Goal: Task Accomplishment & Management: Manage account settings

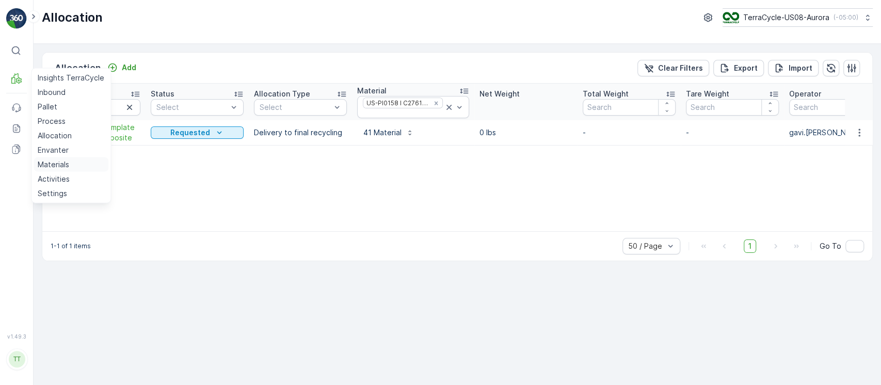
click at [75, 164] on link "Materials" at bounding box center [71, 164] width 75 height 14
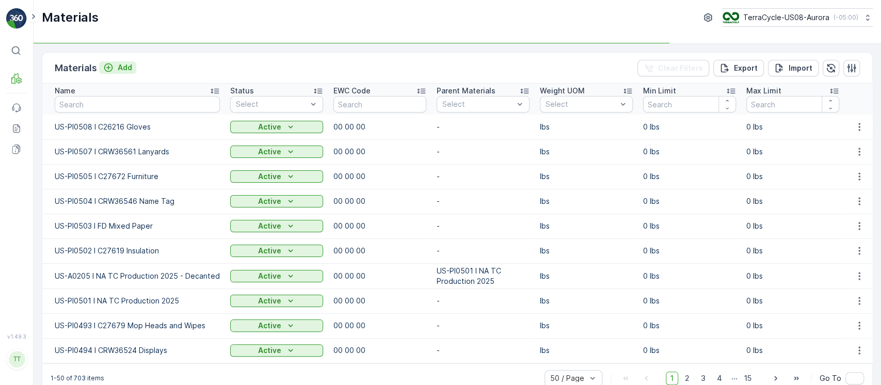
click at [124, 68] on p "Add" at bounding box center [125, 67] width 14 height 10
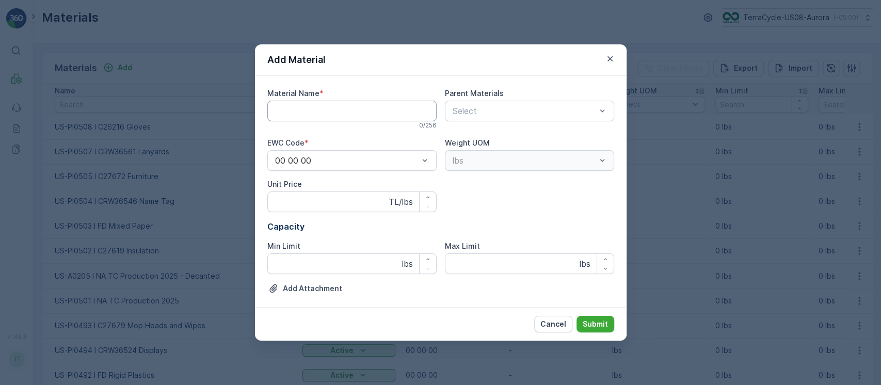
click at [334, 112] on Name "Material Name" at bounding box center [351, 111] width 169 height 21
paste Name "US-PI0509 I C20049 ESD Bags"
type Name "US-PI0509 I C20049 ESD Bags"
click at [588, 322] on p "Submit" at bounding box center [595, 324] width 25 height 10
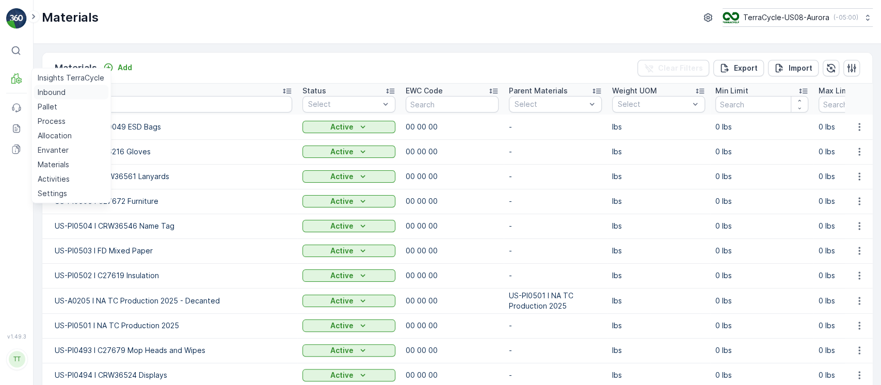
click at [61, 94] on p "Inbound" at bounding box center [52, 92] width 28 height 10
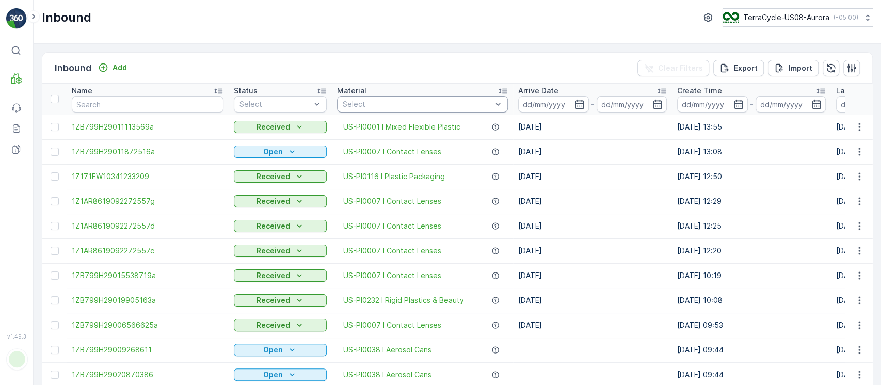
click at [428, 111] on div "Select" at bounding box center [422, 104] width 171 height 17
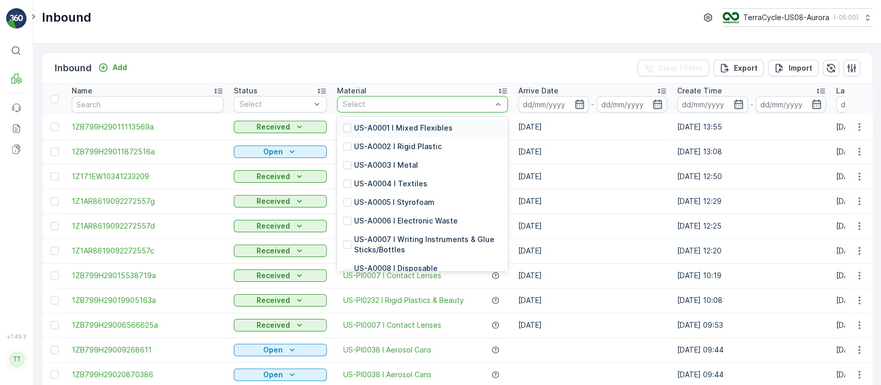
type input "PI0486"
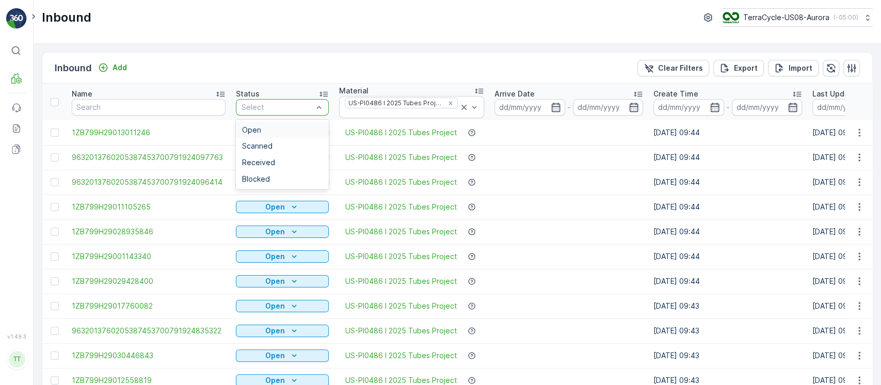
drag, startPoint x: 256, startPoint y: 105, endPoint x: 256, endPoint y: 120, distance: 15.0
click at [256, 124] on div "Open" at bounding box center [282, 130] width 93 height 17
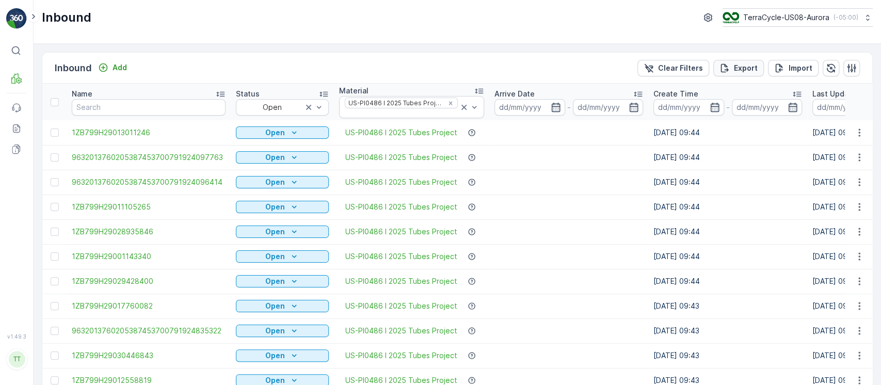
click at [759, 65] on button "Export" at bounding box center [739, 68] width 51 height 17
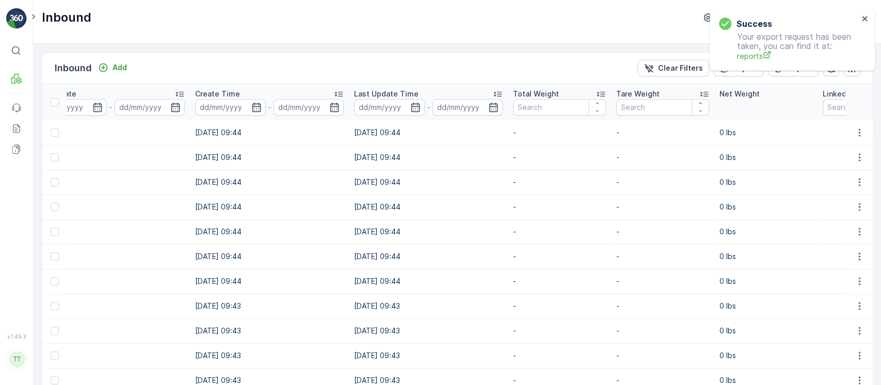
scroll to position [0, 453]
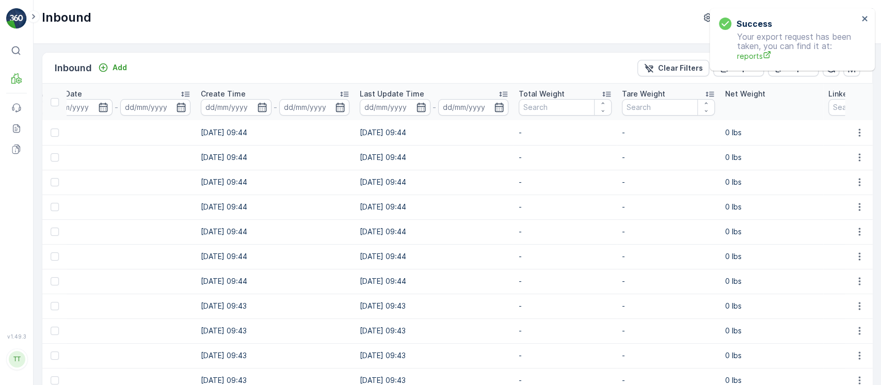
click at [546, 94] on p "Total Weight" at bounding box center [542, 94] width 46 height 10
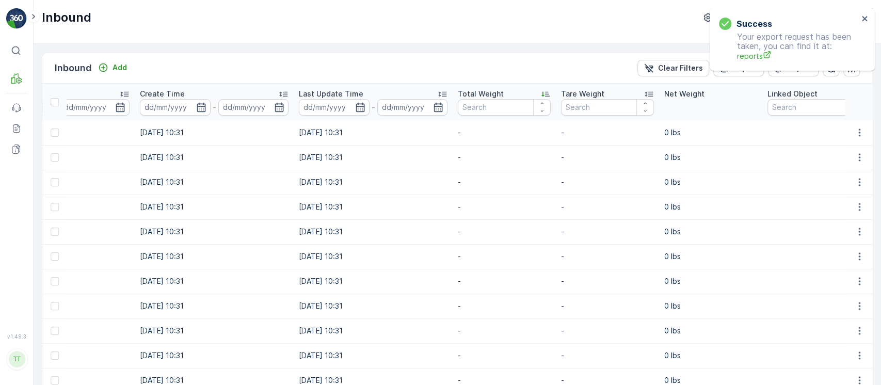
click at [514, 94] on div "Total Weight" at bounding box center [504, 94] width 93 height 10
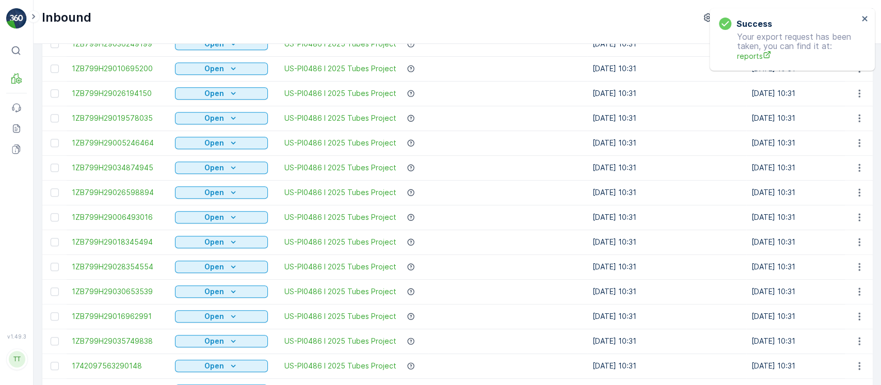
scroll to position [467, 0]
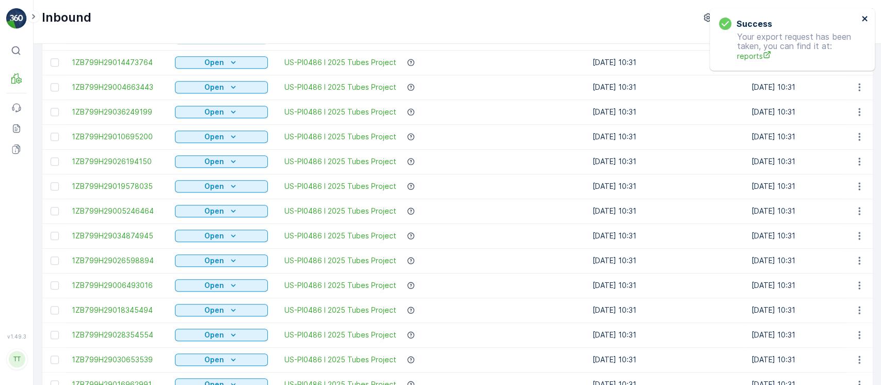
click at [867, 14] on icon "close" at bounding box center [865, 18] width 7 height 8
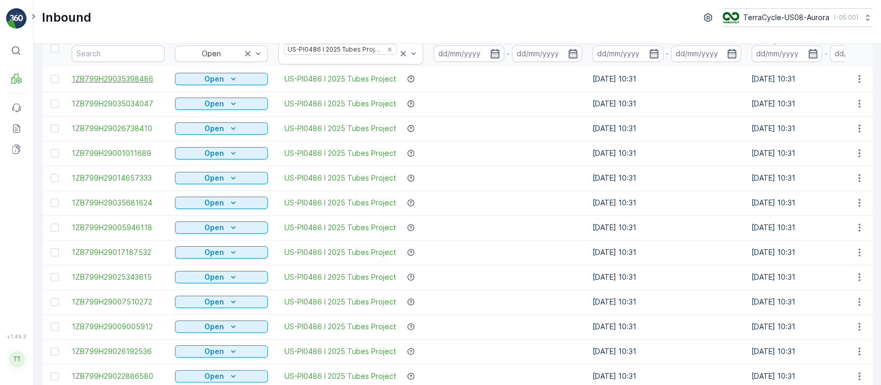
scroll to position [0, 0]
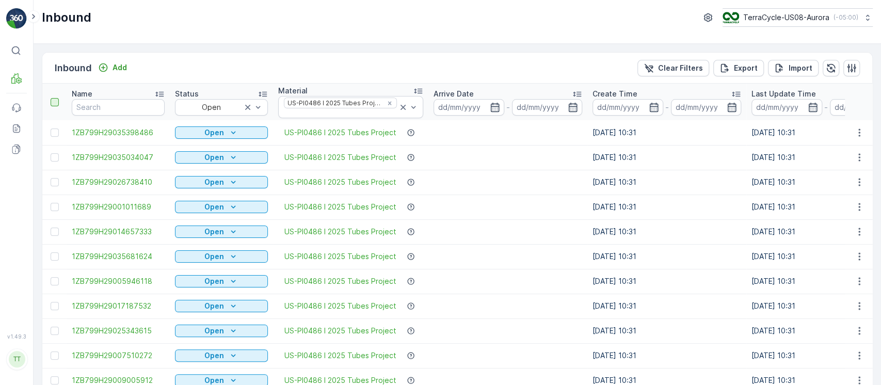
click at [55, 105] on div at bounding box center [55, 102] width 8 height 8
click at [56, 98] on input "checkbox" at bounding box center [56, 98] width 0 height 0
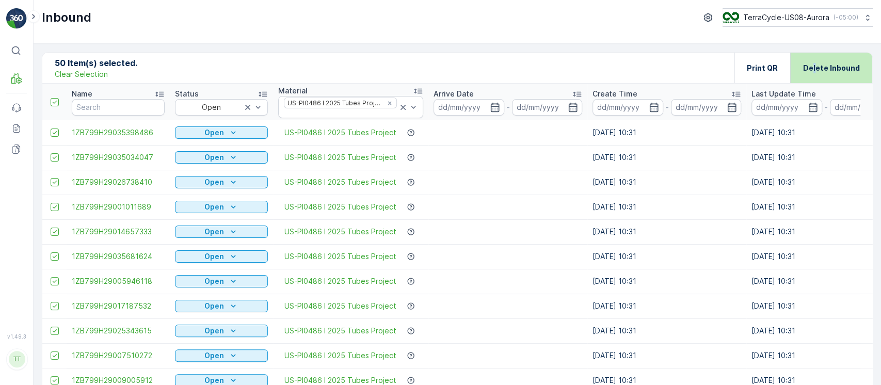
click at [814, 76] on div "Delete Inbound" at bounding box center [831, 68] width 57 height 30
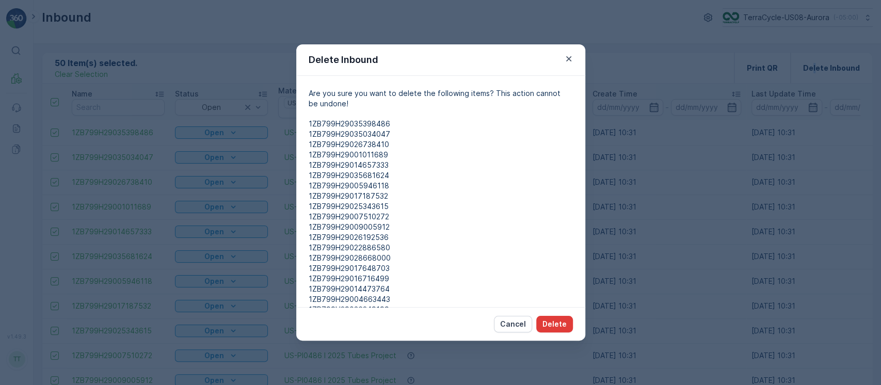
click at [559, 330] on button "Delete" at bounding box center [555, 324] width 37 height 17
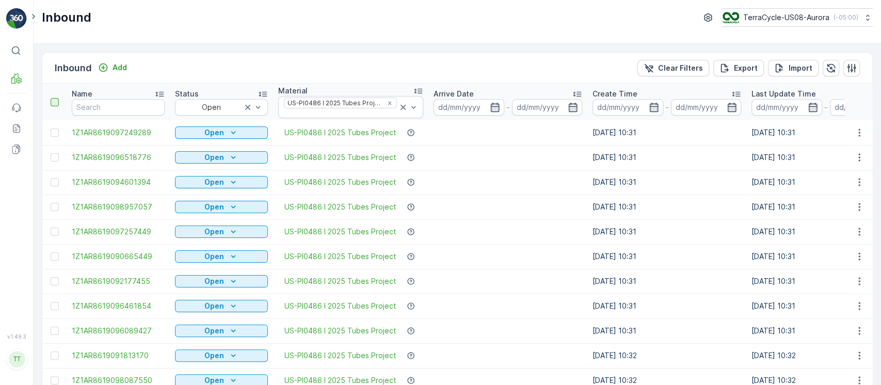
click at [57, 103] on div at bounding box center [55, 102] width 8 height 8
click at [56, 98] on input "checkbox" at bounding box center [56, 98] width 0 height 0
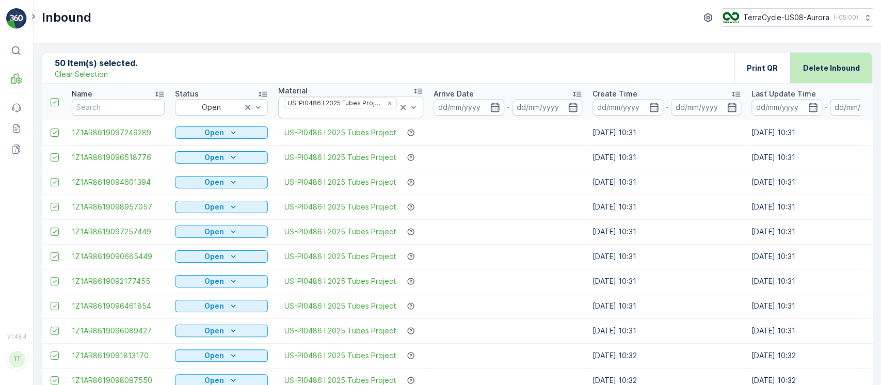
click at [843, 63] on p "Delete Inbound" at bounding box center [831, 68] width 57 height 10
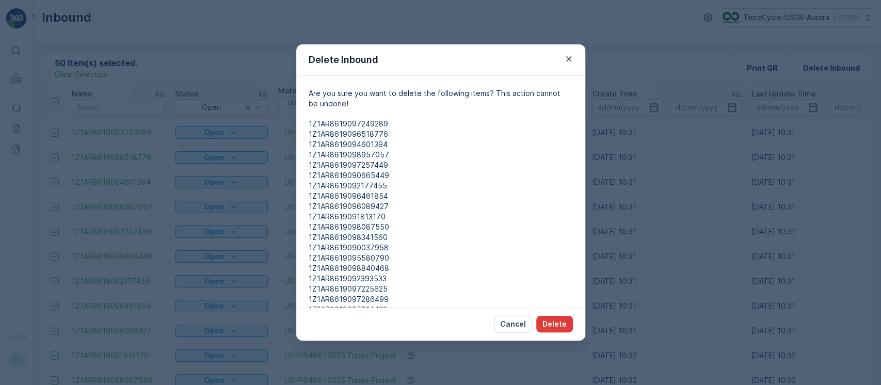
click at [563, 320] on p "Delete" at bounding box center [555, 324] width 24 height 10
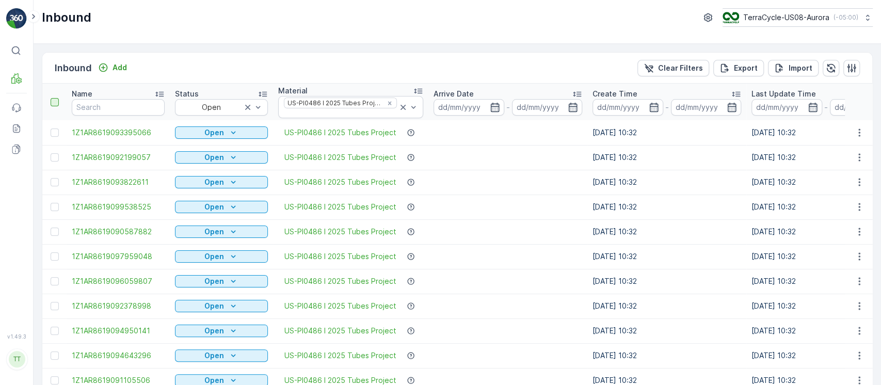
click at [57, 102] on div at bounding box center [55, 102] width 8 height 8
click at [56, 98] on input "checkbox" at bounding box center [56, 98] width 0 height 0
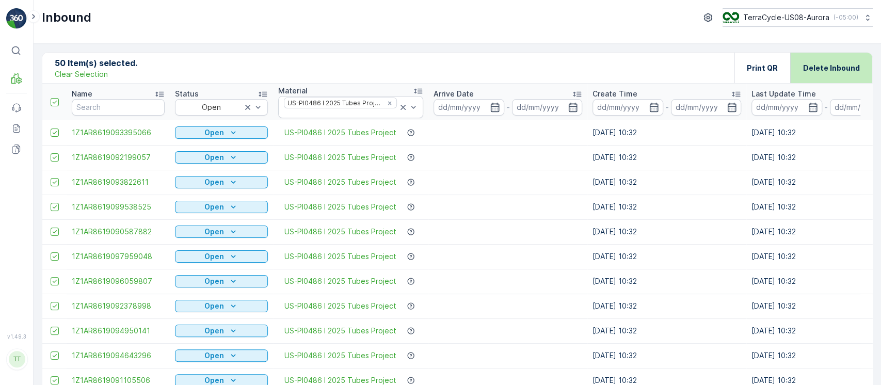
click at [830, 76] on div "Delete Inbound" at bounding box center [831, 68] width 57 height 30
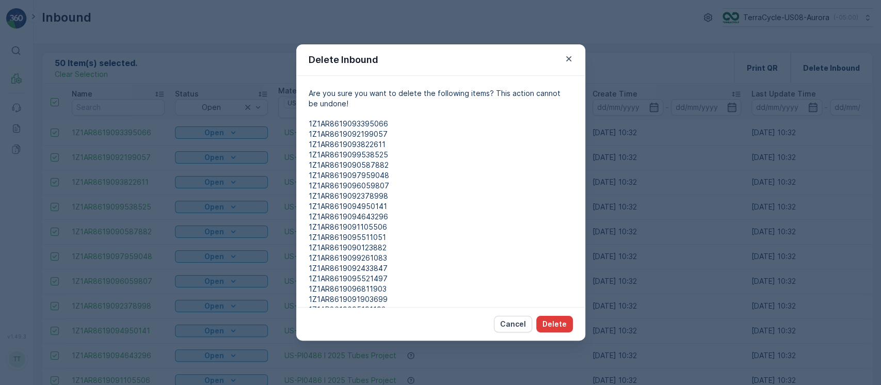
click at [558, 319] on p "Delete" at bounding box center [555, 324] width 24 height 10
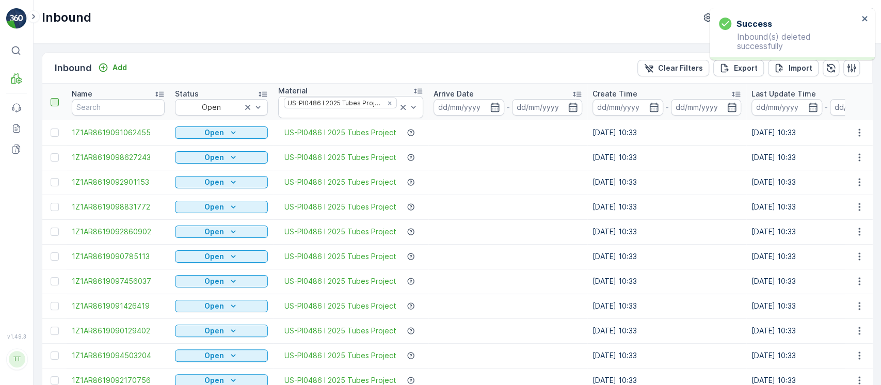
click at [57, 102] on div at bounding box center [55, 102] width 8 height 8
click at [56, 98] on input "checkbox" at bounding box center [56, 98] width 0 height 0
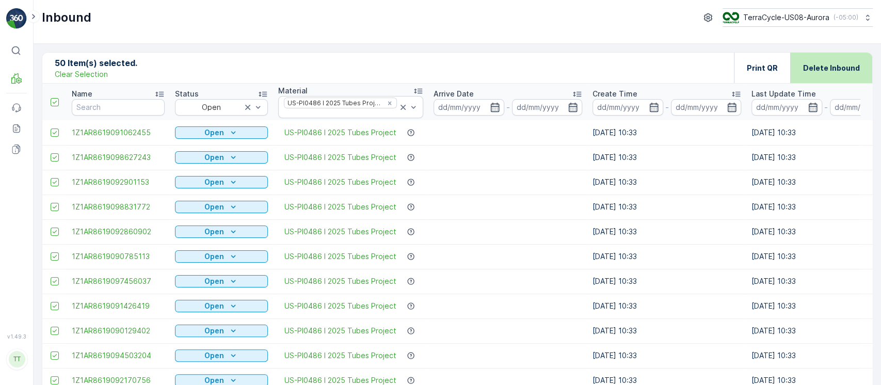
click at [843, 59] on div "Delete Inbound" at bounding box center [831, 68] width 57 height 30
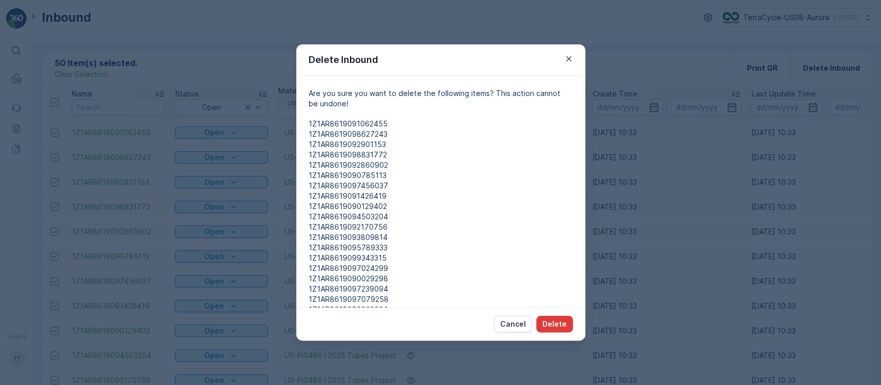
click at [549, 328] on p "Delete" at bounding box center [555, 324] width 24 height 10
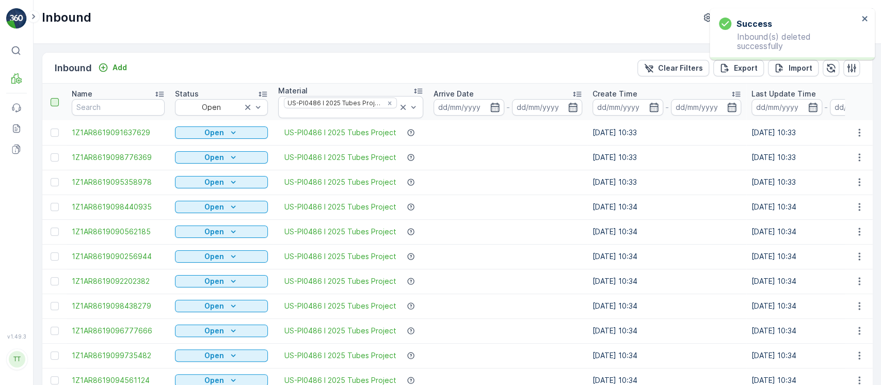
click at [57, 101] on div at bounding box center [55, 102] width 8 height 8
click at [56, 98] on input "checkbox" at bounding box center [56, 98] width 0 height 0
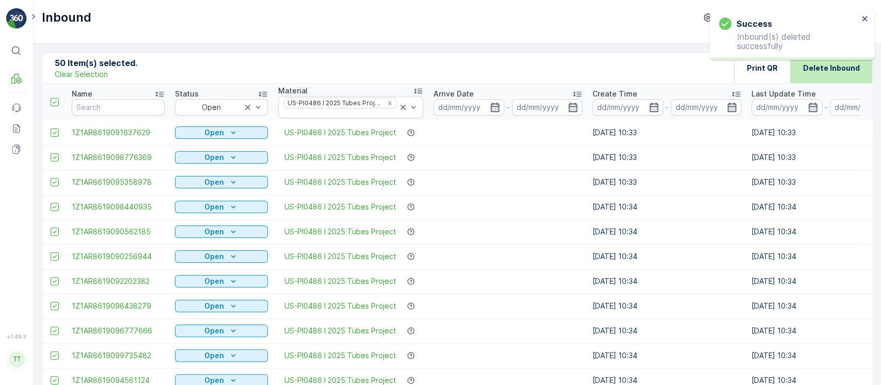
click at [853, 64] on p "Delete Inbound" at bounding box center [831, 68] width 57 height 10
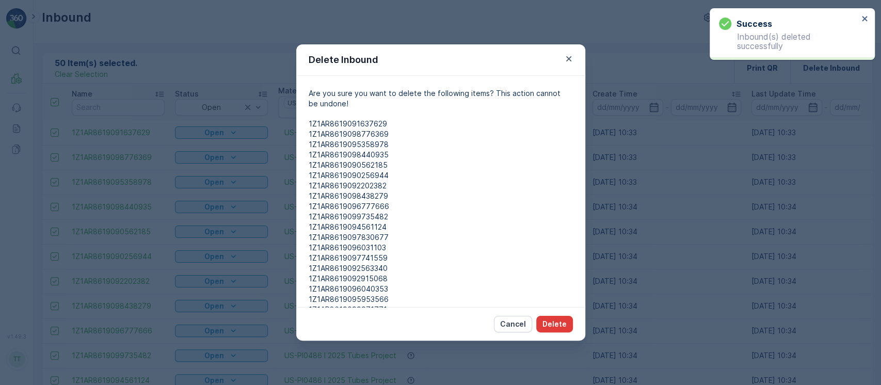
click at [542, 325] on button "Delete" at bounding box center [555, 324] width 37 height 17
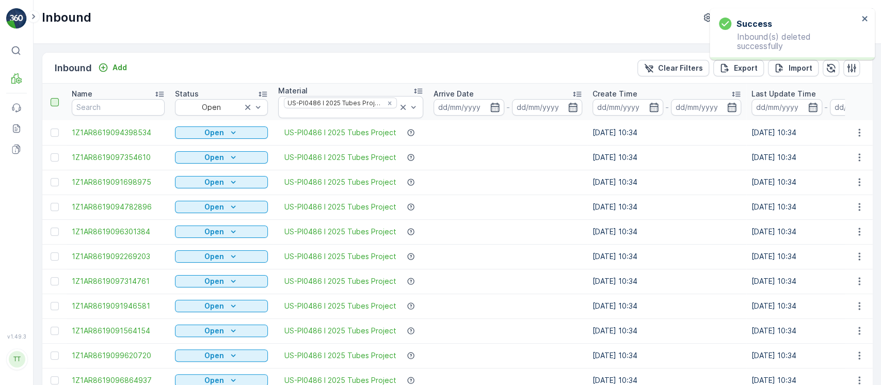
click at [53, 102] on div at bounding box center [55, 102] width 8 height 8
click at [56, 98] on input "checkbox" at bounding box center [56, 98] width 0 height 0
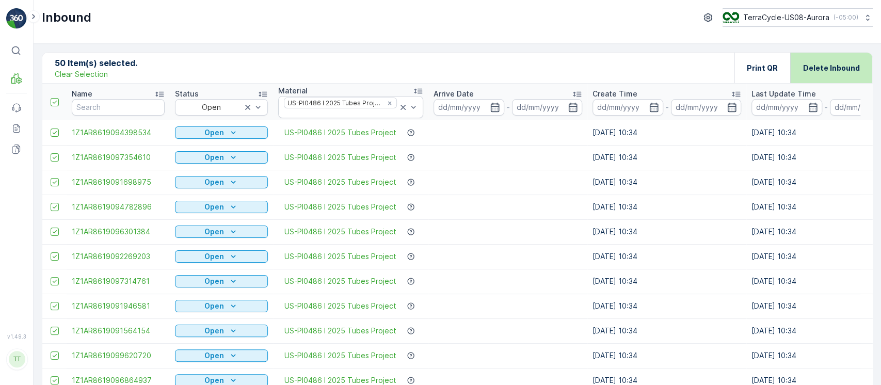
click at [825, 75] on div "Delete Inbound" at bounding box center [831, 68] width 57 height 30
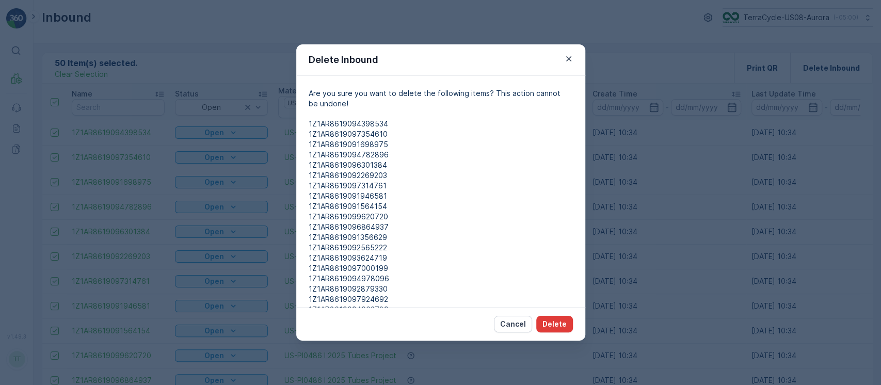
click at [560, 322] on p "Delete" at bounding box center [555, 324] width 24 height 10
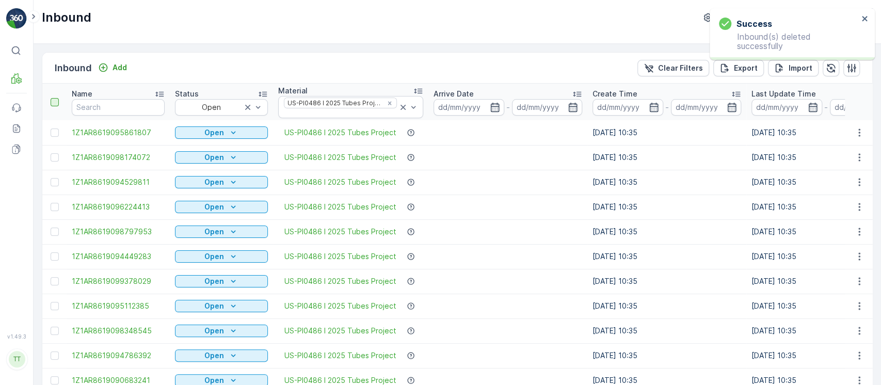
click at [57, 101] on div at bounding box center [55, 102] width 8 height 8
click at [56, 98] on input "checkbox" at bounding box center [56, 98] width 0 height 0
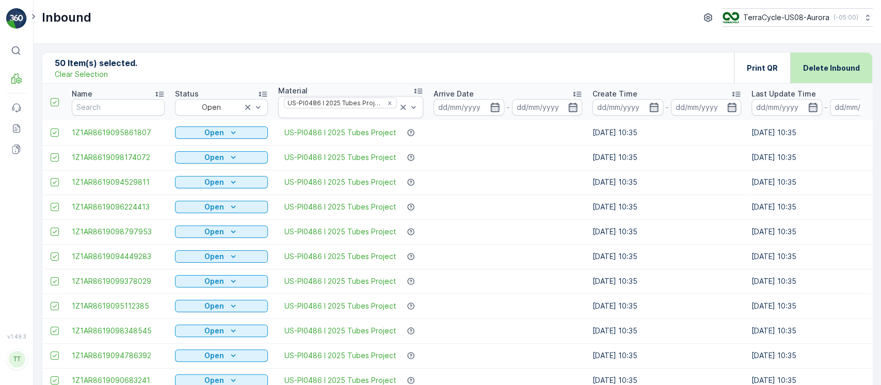
click at [834, 69] on p "Delete Inbound" at bounding box center [831, 68] width 57 height 10
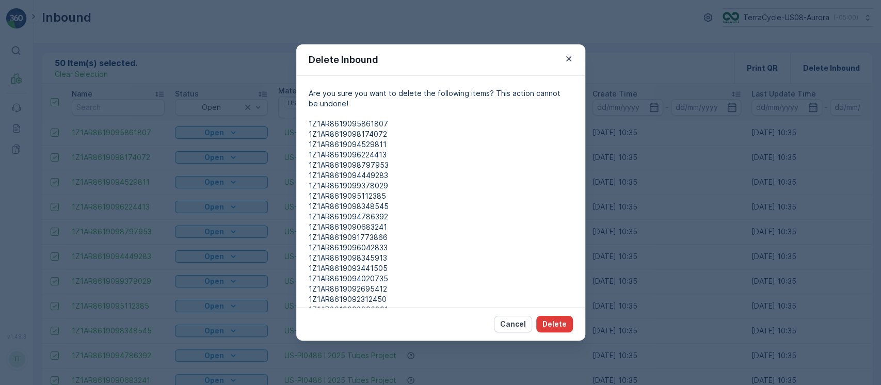
click at [567, 328] on button "Delete" at bounding box center [555, 324] width 37 height 17
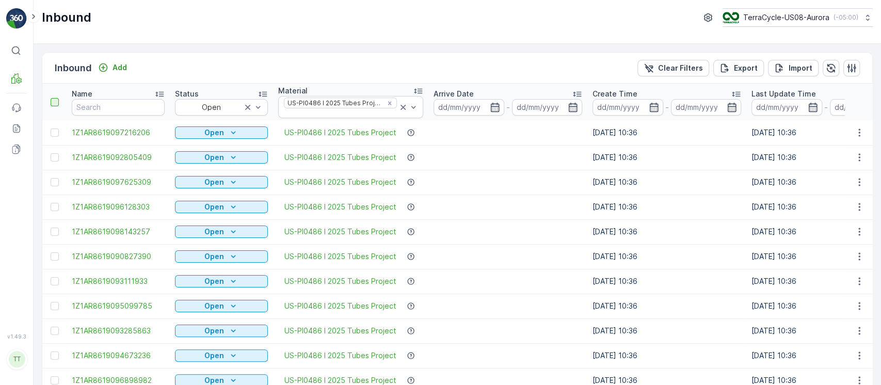
click at [51, 103] on div at bounding box center [55, 102] width 8 height 8
click at [56, 98] on input "checkbox" at bounding box center [56, 98] width 0 height 0
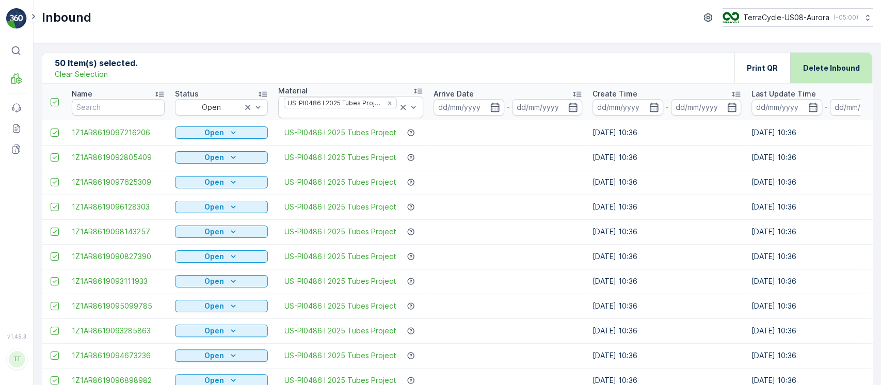
click at [825, 72] on p "Delete Inbound" at bounding box center [831, 68] width 57 height 10
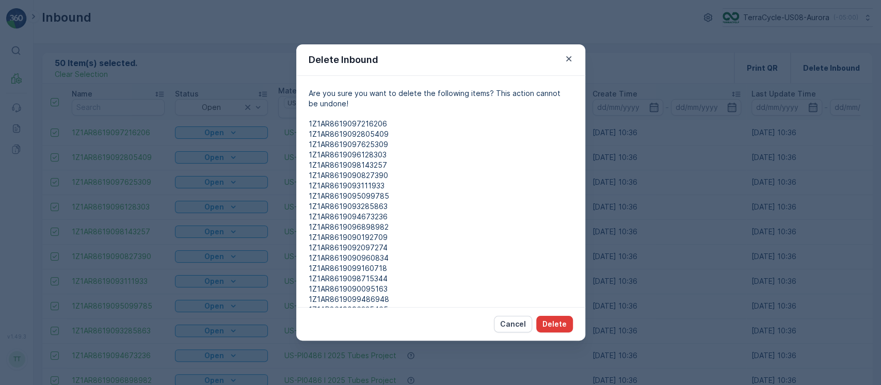
click at [566, 325] on p "Delete" at bounding box center [555, 324] width 24 height 10
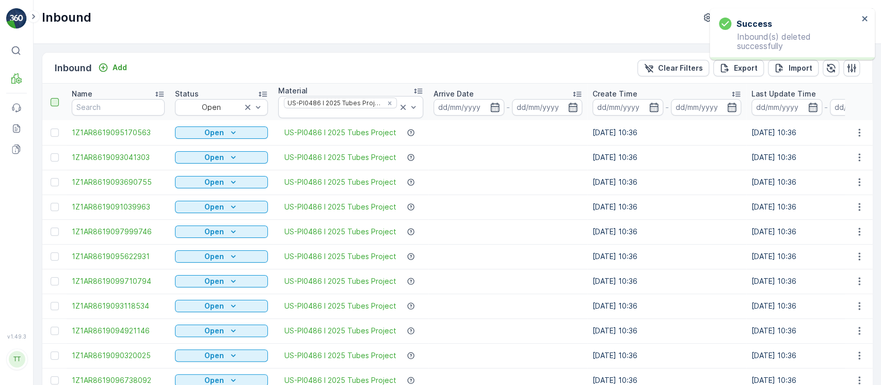
click at [53, 101] on div at bounding box center [55, 102] width 8 height 8
click at [56, 98] on input "checkbox" at bounding box center [56, 98] width 0 height 0
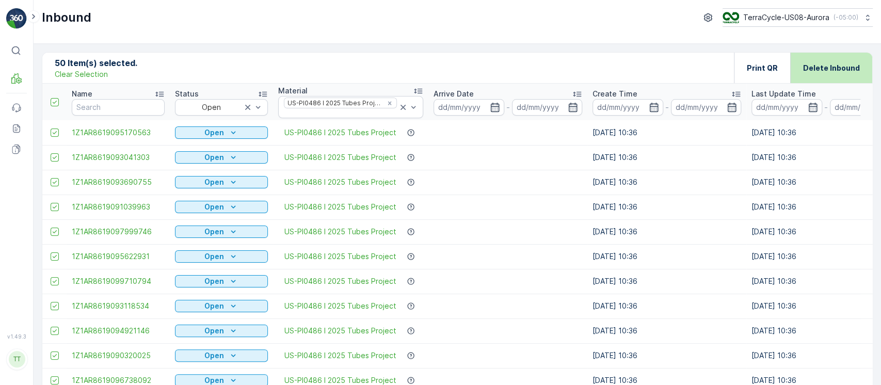
click at [831, 69] on p "Delete Inbound" at bounding box center [831, 68] width 57 height 10
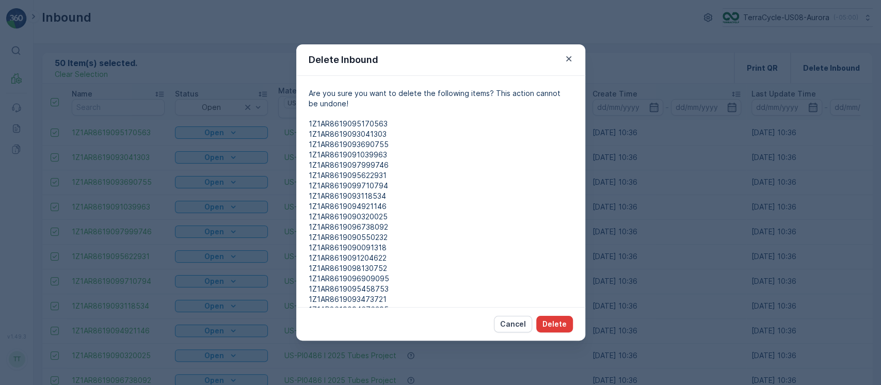
click at [562, 320] on p "Delete" at bounding box center [555, 324] width 24 height 10
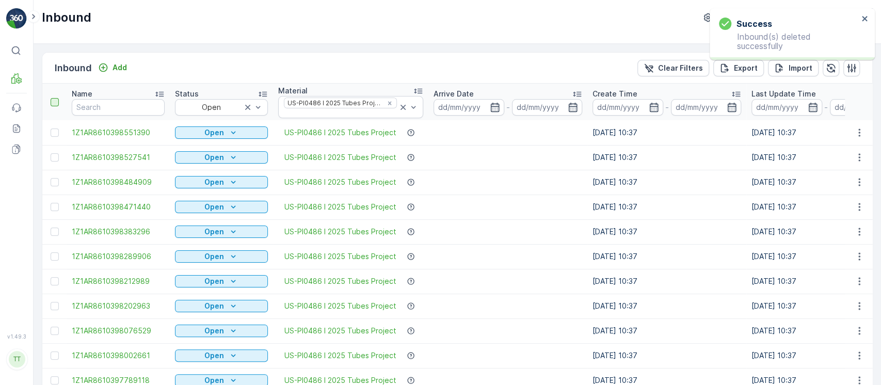
click at [54, 101] on div at bounding box center [55, 102] width 8 height 8
click at [56, 98] on input "checkbox" at bounding box center [56, 98] width 0 height 0
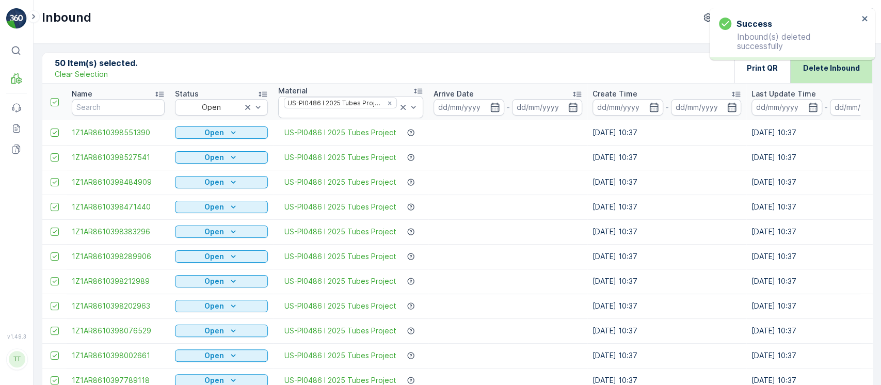
click at [839, 67] on p "Delete Inbound" at bounding box center [831, 68] width 57 height 10
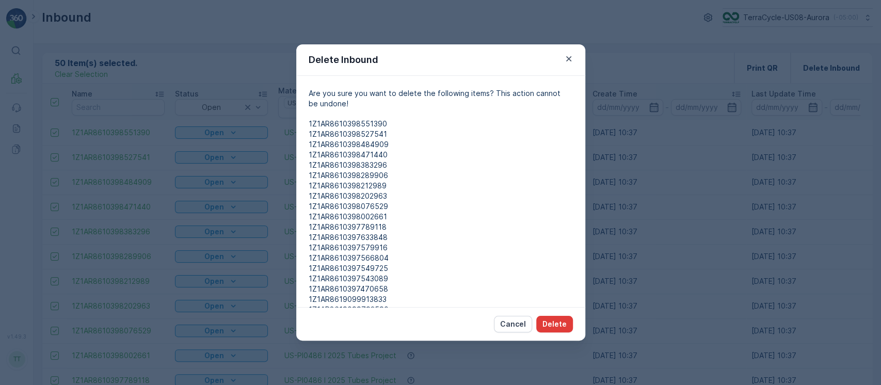
click at [562, 325] on p "Delete" at bounding box center [555, 324] width 24 height 10
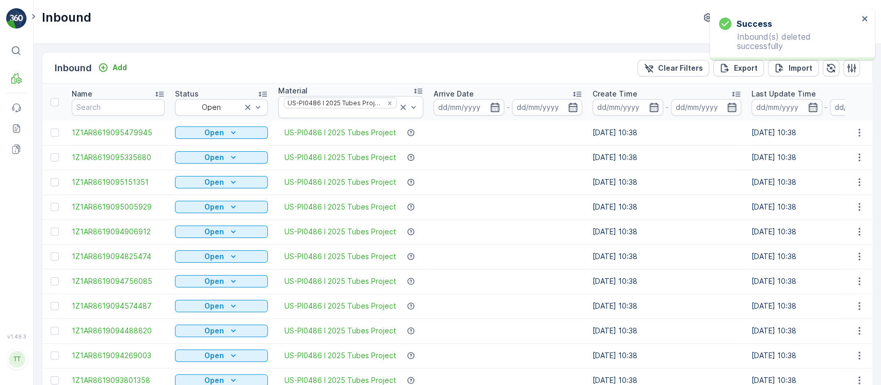
click at [56, 104] on div at bounding box center [55, 102] width 8 height 8
click at [56, 98] on input "checkbox" at bounding box center [56, 98] width 0 height 0
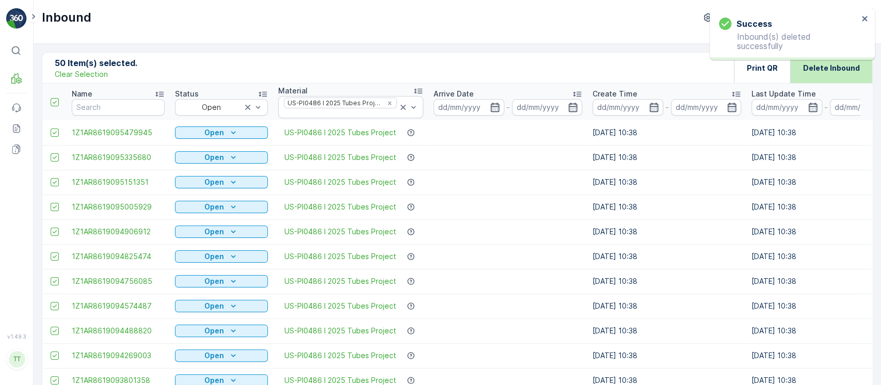
click at [859, 72] on div "Delete Inbound" at bounding box center [832, 68] width 82 height 30
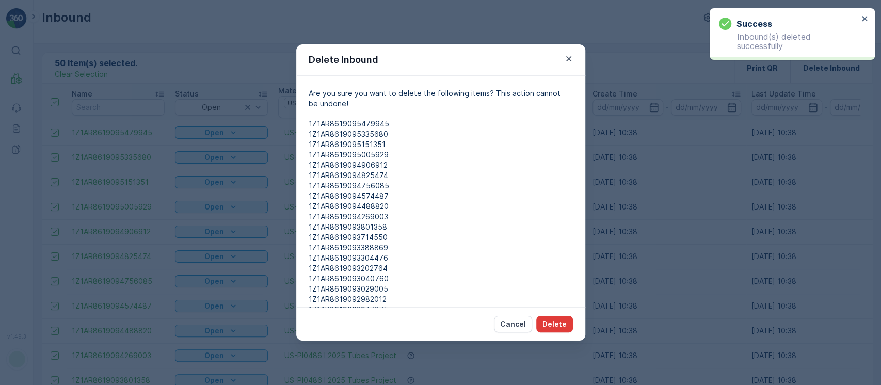
click at [569, 324] on button "Delete" at bounding box center [555, 324] width 37 height 17
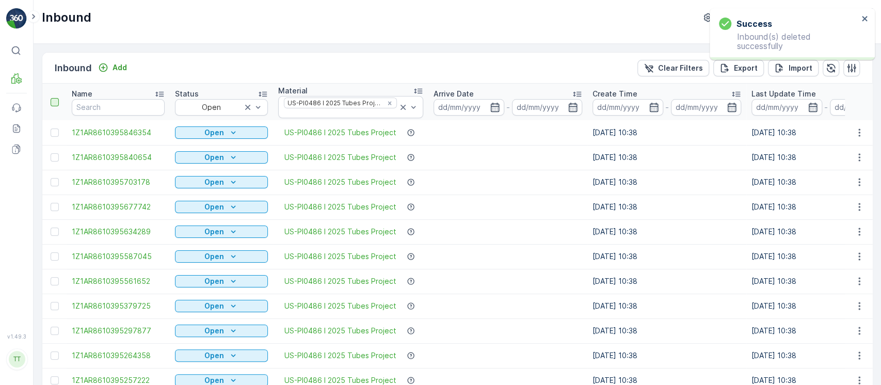
click at [53, 104] on div at bounding box center [55, 102] width 8 height 8
click at [56, 98] on input "checkbox" at bounding box center [56, 98] width 0 height 0
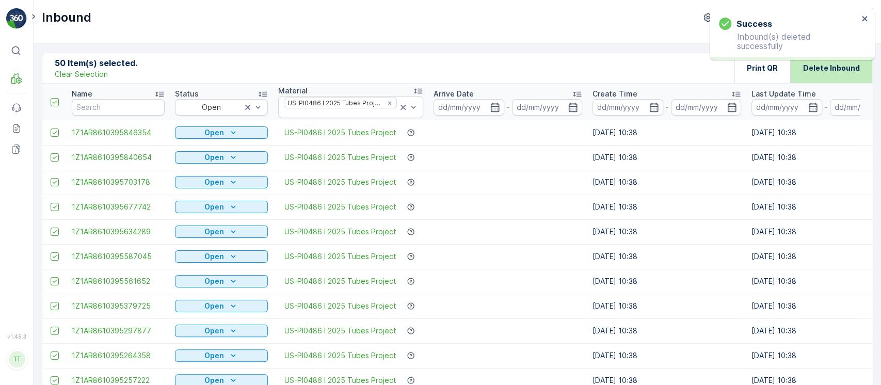
click at [848, 74] on div "Delete Inbound" at bounding box center [831, 68] width 57 height 30
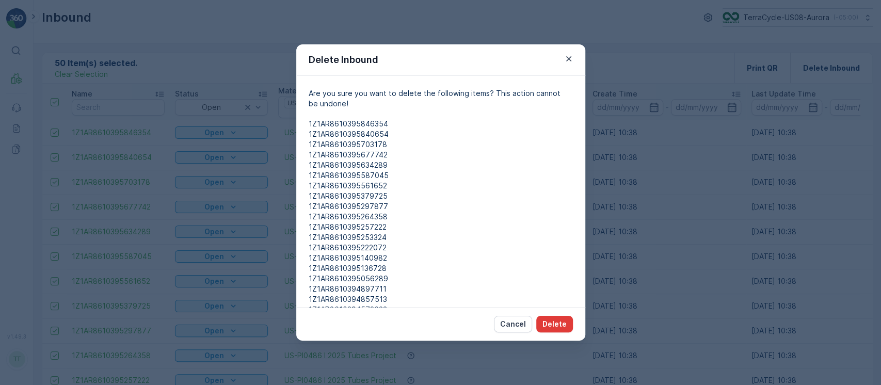
click at [547, 324] on p "Delete" at bounding box center [555, 324] width 24 height 10
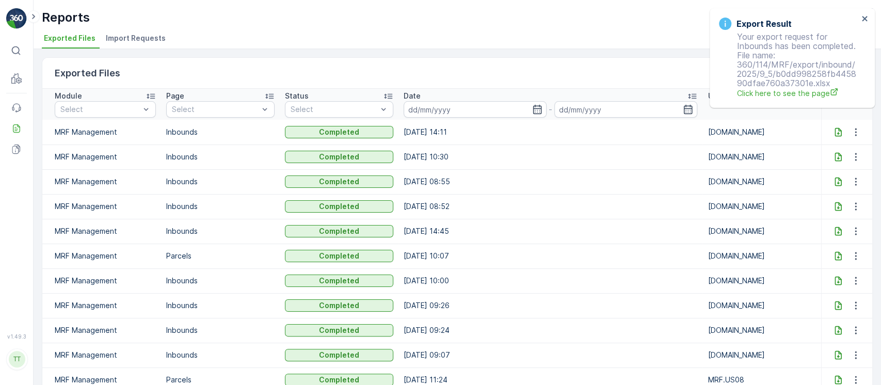
click at [834, 126] on div at bounding box center [848, 132] width 42 height 12
click at [837, 128] on icon at bounding box center [838, 132] width 10 height 10
